Goal: Transaction & Acquisition: Purchase product/service

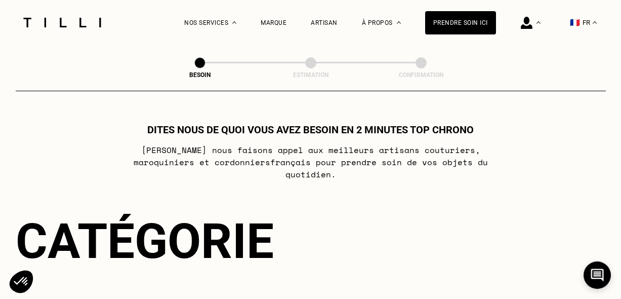
select select "FR"
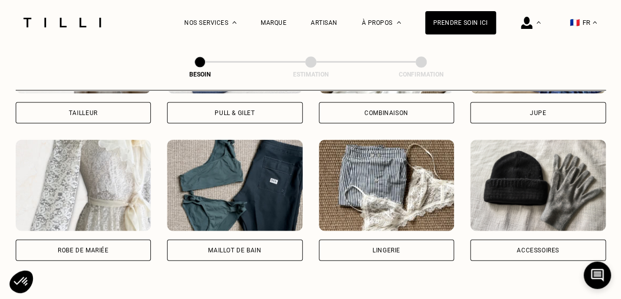
scroll to position [751, 0]
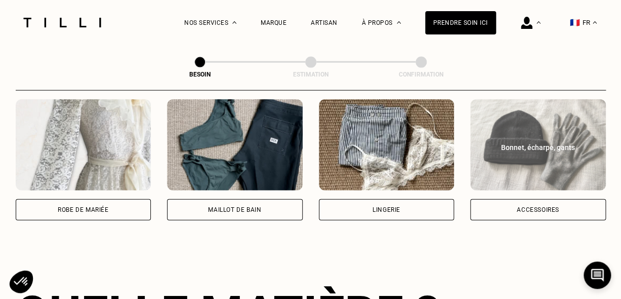
click at [483, 199] on div "Accessoires" at bounding box center [538, 209] width 136 height 21
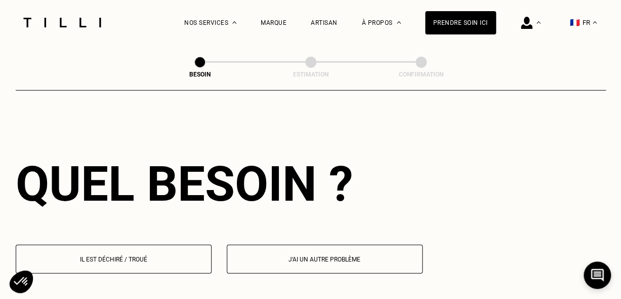
scroll to position [679, 0]
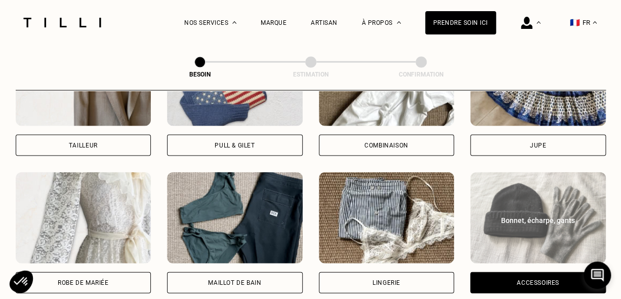
select select "FR"
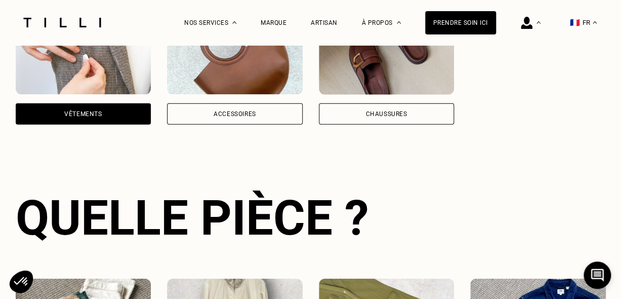
scroll to position [798, 0]
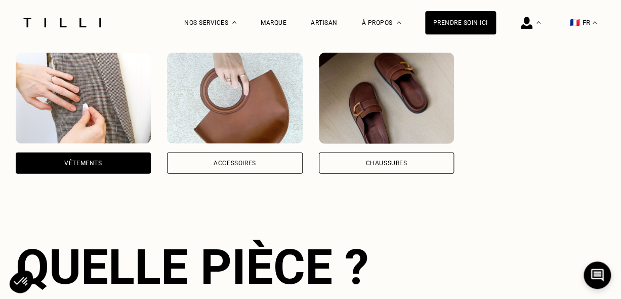
click at [250, 160] on div "Accessoires" at bounding box center [235, 163] width 43 height 6
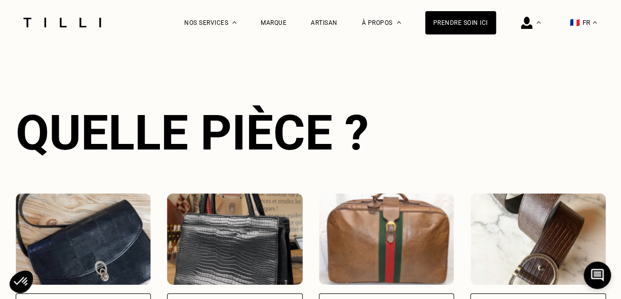
scroll to position [1083, 0]
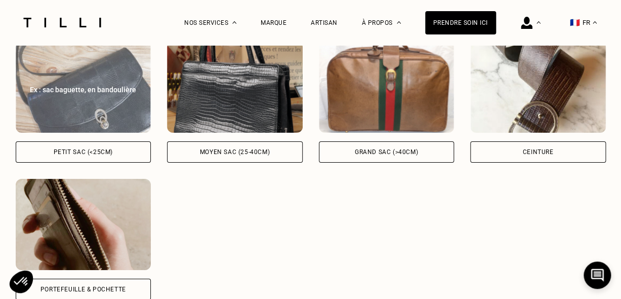
click at [119, 148] on div "Petit sac (<25cm)" at bounding box center [84, 151] width 136 height 21
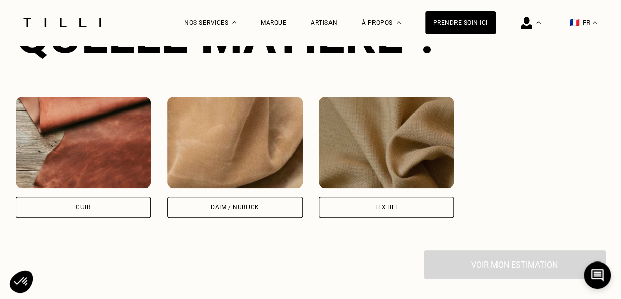
scroll to position [1497, 0]
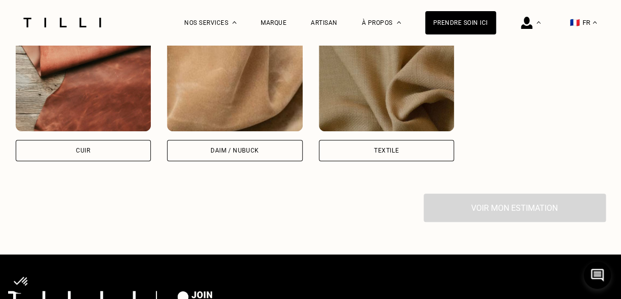
click at [105, 107] on img at bounding box center [84, 85] width 136 height 91
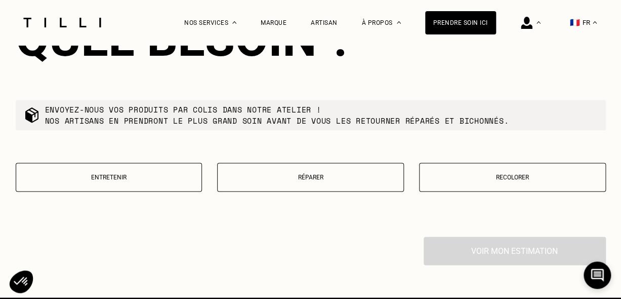
scroll to position [1723, 0]
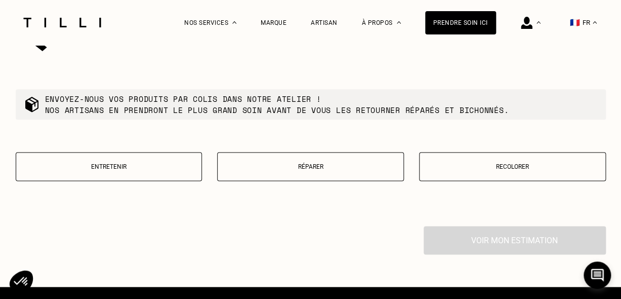
click at [304, 168] on button "Réparer" at bounding box center [310, 166] width 187 height 29
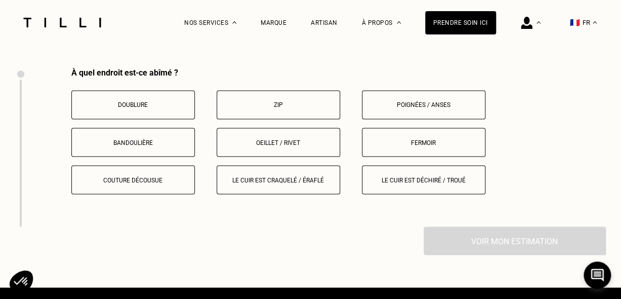
scroll to position [1881, 0]
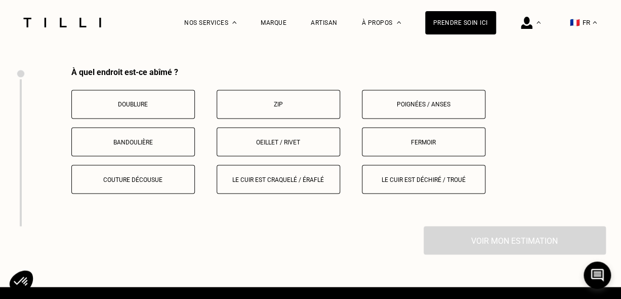
click at [380, 130] on button "Fermoir" at bounding box center [423, 141] width 123 height 29
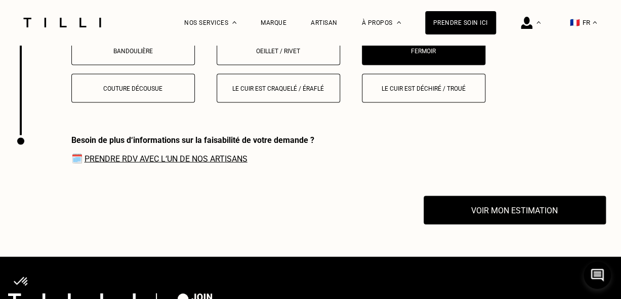
scroll to position [1938, 0]
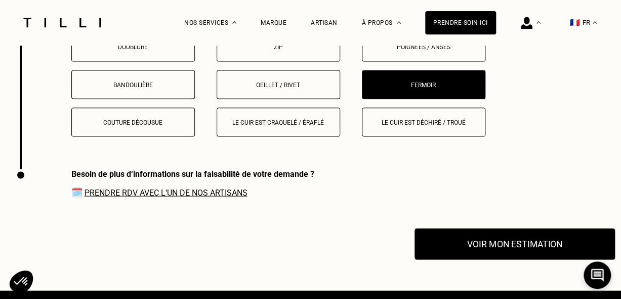
click at [466, 228] on button "Voir mon estimation" at bounding box center [514, 243] width 200 height 31
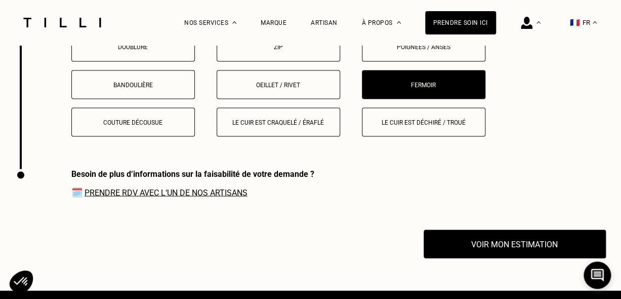
scroll to position [1888, 0]
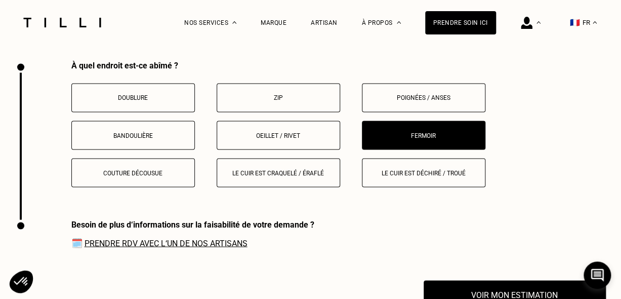
drag, startPoint x: 417, startPoint y: 92, endPoint x: 412, endPoint y: 110, distance: 19.0
click at [418, 94] on p "Poignées / anses" at bounding box center [423, 97] width 112 height 7
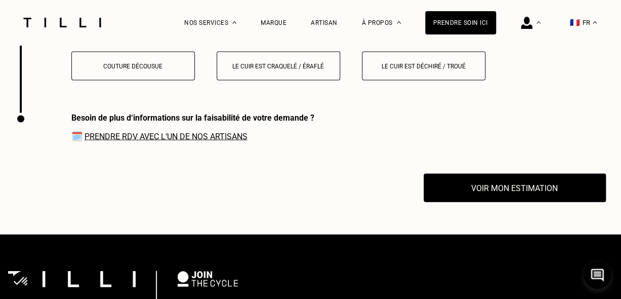
scroll to position [1938, 0]
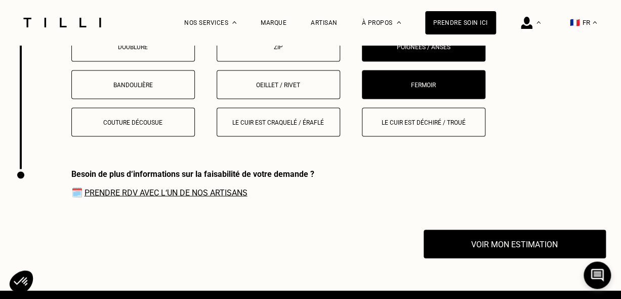
click at [362, 54] on button "Poignées / anses" at bounding box center [423, 46] width 123 height 29
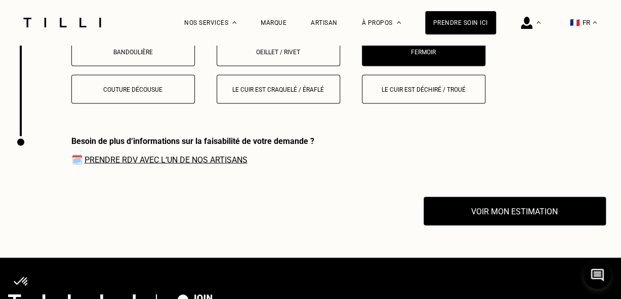
scroll to position [2039, 0]
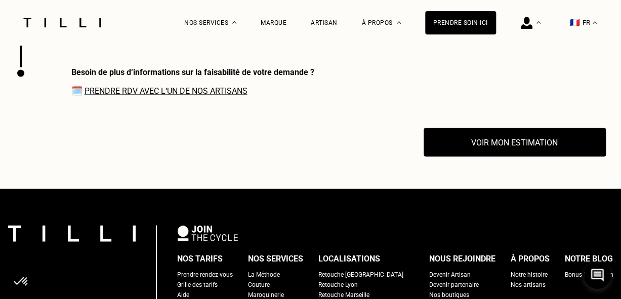
drag, startPoint x: 369, startPoint y: 64, endPoint x: 307, endPoint y: 124, distance: 86.6
click at [307, 124] on div "Besoin de plus d‘informations sur la faisabilité de votre demande ? 🗓️ Prendre …" at bounding box center [165, 97] width 299 height 61
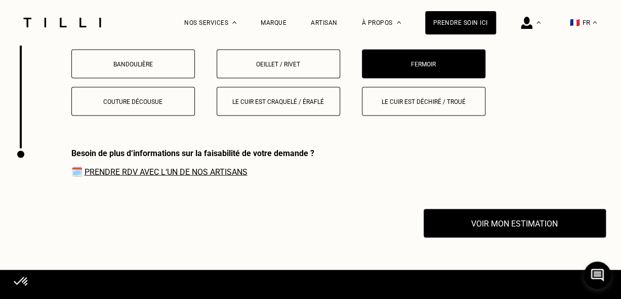
scroll to position [1938, 0]
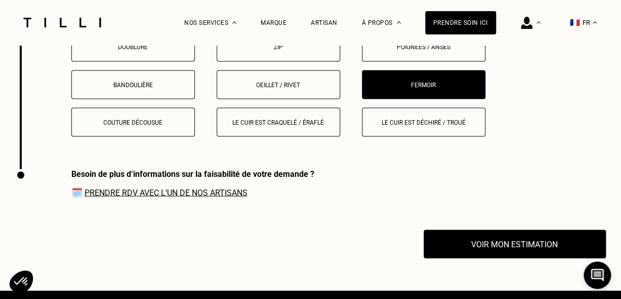
click at [408, 73] on button "Fermoir" at bounding box center [423, 84] width 123 height 29
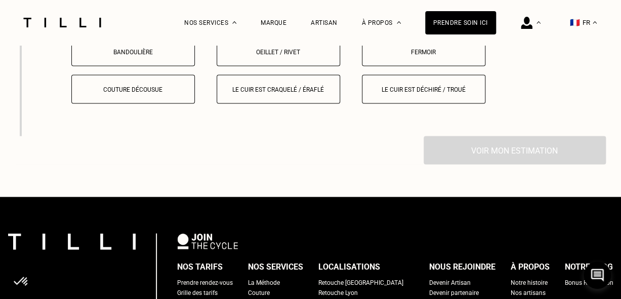
click at [408, 73] on div "À quel endroit est-ce abîmé ? Doublure Zip Poignées / anses Bandoulière Oeillet…" at bounding box center [311, 56] width 590 height 158
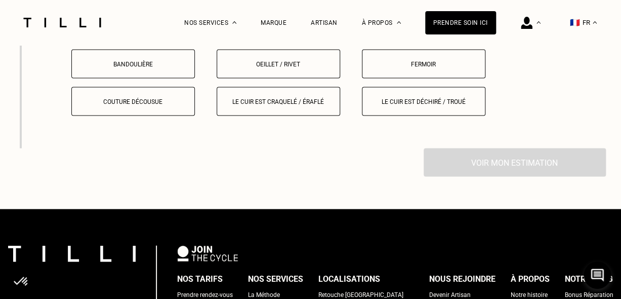
scroll to position [1888, 0]
